Goal: Information Seeking & Learning: Learn about a topic

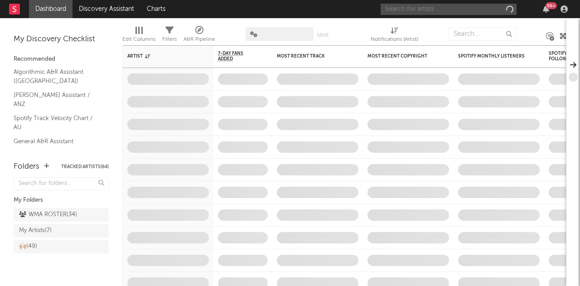
click at [458, 13] on input "text" at bounding box center [449, 9] width 136 height 11
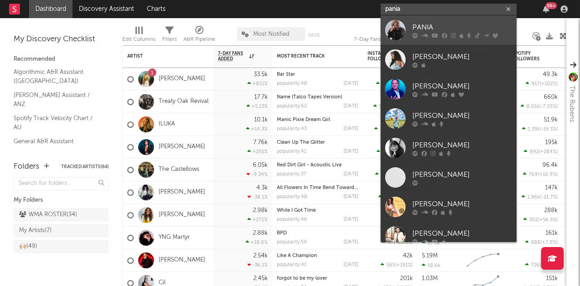
type input "pania"
click at [401, 32] on div at bounding box center [395, 30] width 20 height 20
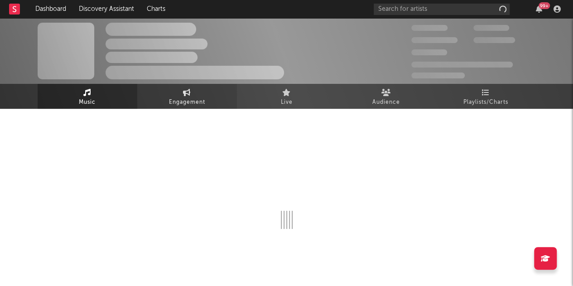
click at [178, 105] on span "Engagement" at bounding box center [187, 102] width 36 height 11
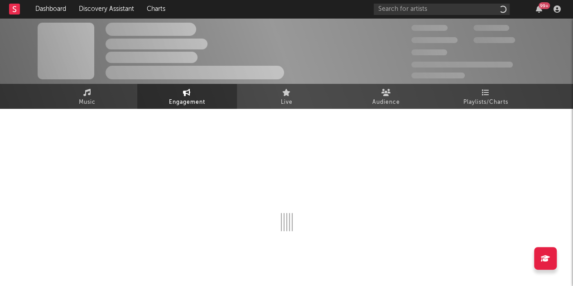
select select "1w"
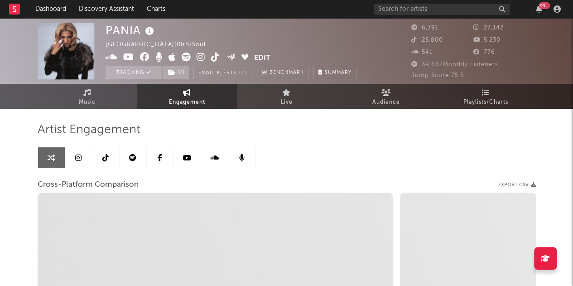
select select "1m"
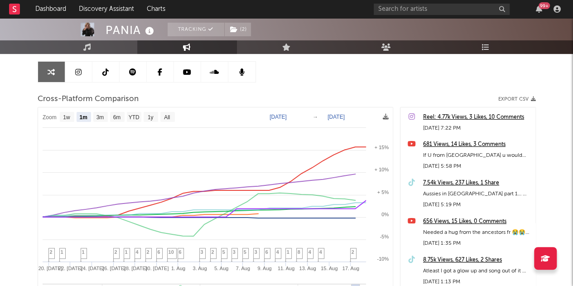
scroll to position [86, 0]
